Goal: Information Seeking & Learning: Learn about a topic

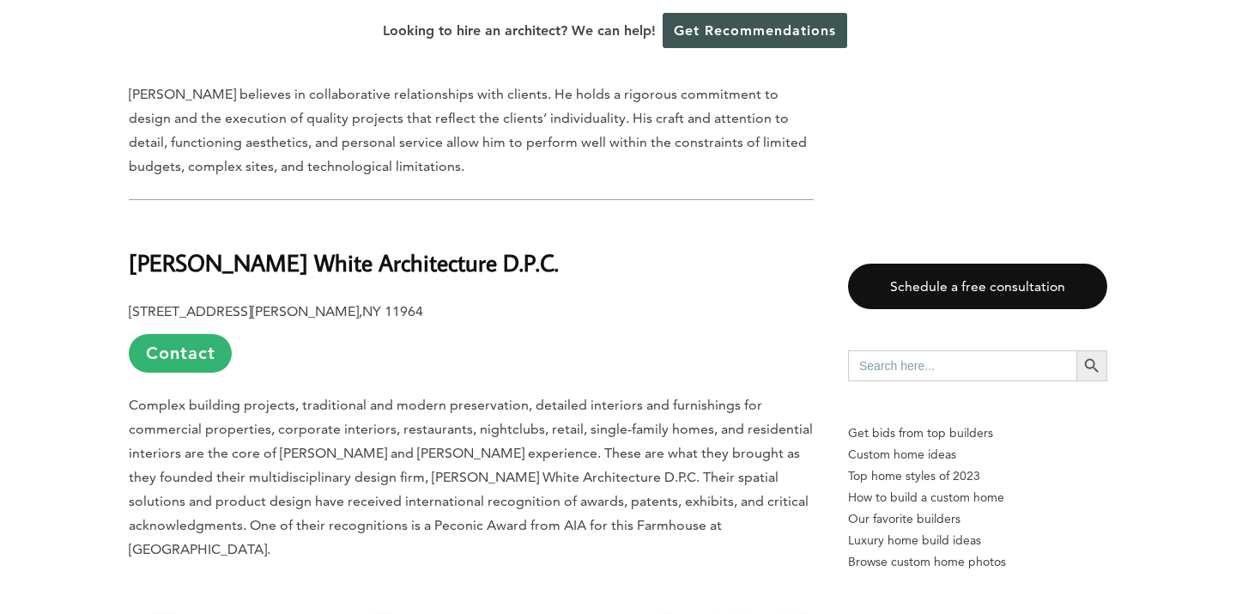
scroll to position [12314, 0]
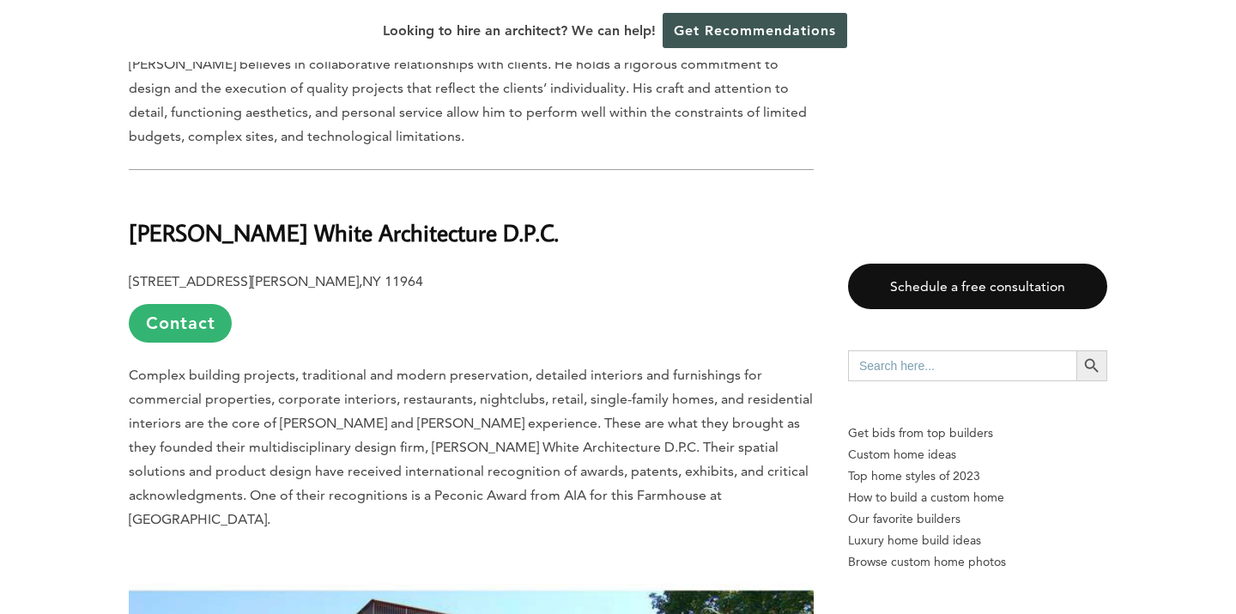
click at [297, 217] on b "[PERSON_NAME] White Architecture D.P.C." at bounding box center [344, 232] width 430 height 30
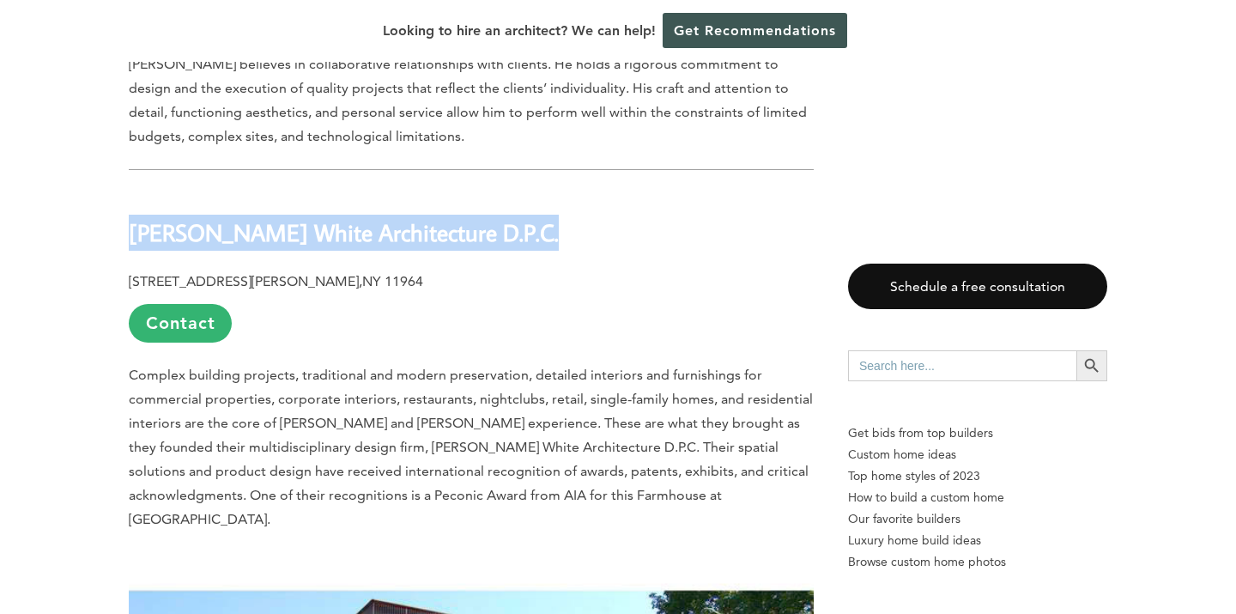
copy div "[PERSON_NAME] White Architecture D.P.C."
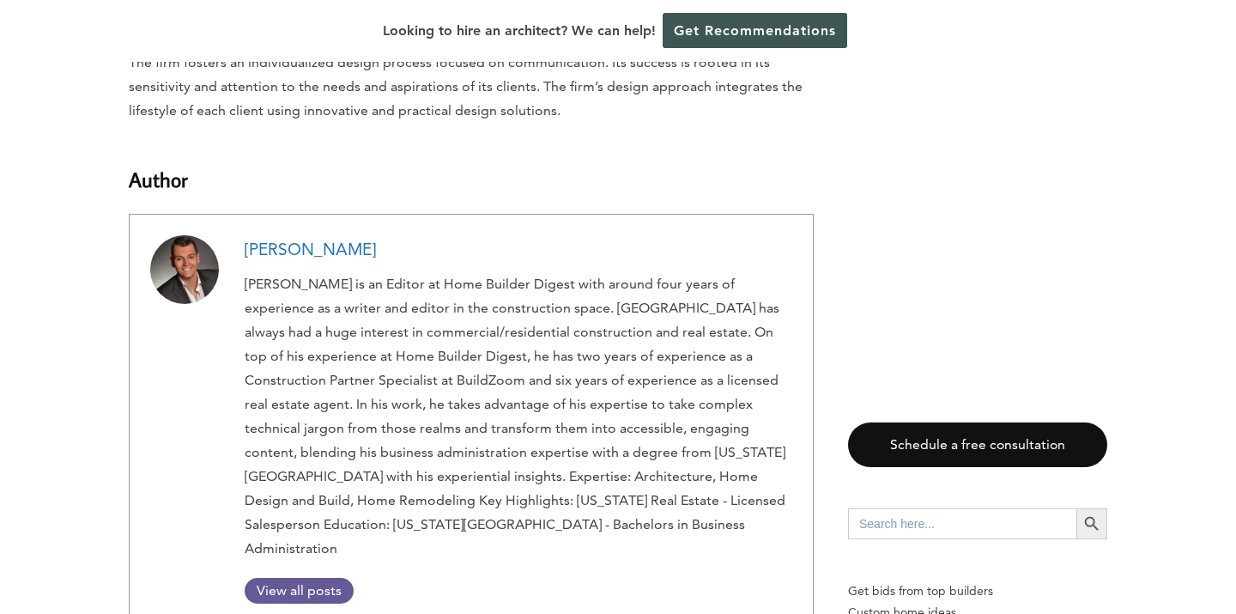
scroll to position [16229, 0]
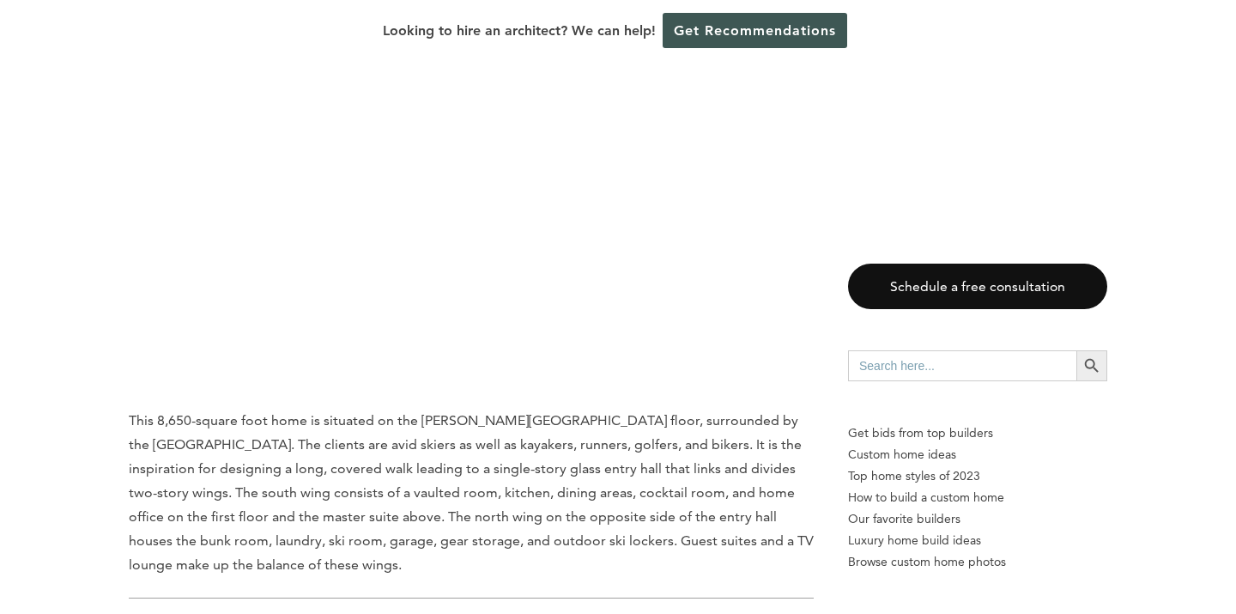
scroll to position [7982, 0]
